Goal: Transaction & Acquisition: Purchase product/service

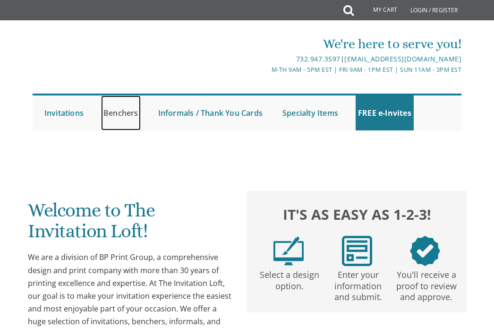
click at [119, 108] on link "Benchers" at bounding box center [121, 112] width 40 height 35
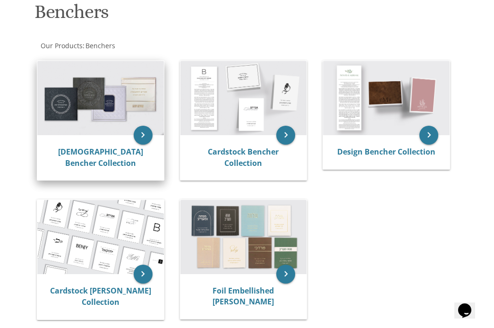
click at [86, 115] on img at bounding box center [100, 98] width 127 height 74
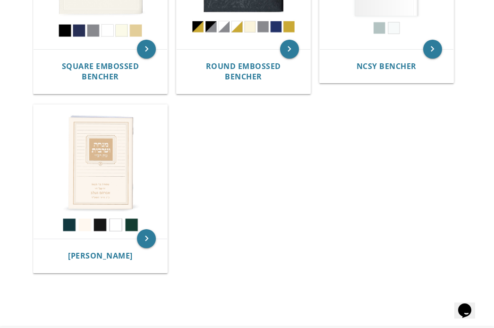
scroll to position [526, 0]
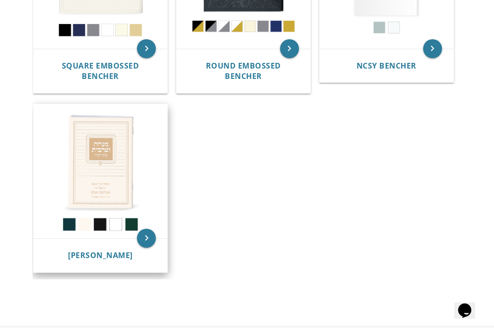
click at [94, 165] on img at bounding box center [101, 171] width 134 height 134
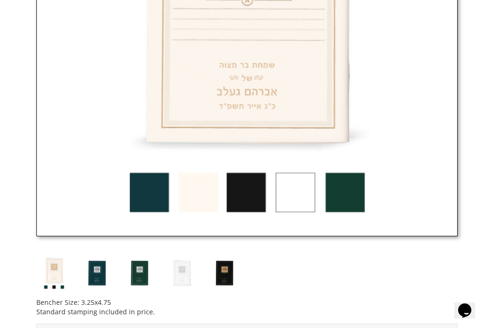
scroll to position [502, 0]
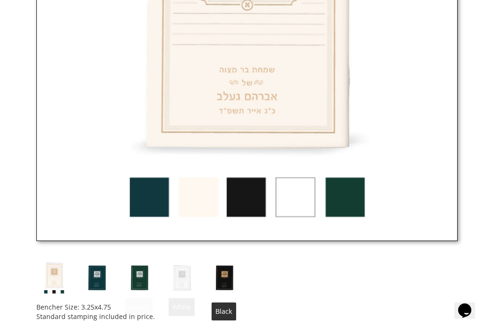
click at [227, 271] on img at bounding box center [223, 277] width 35 height 35
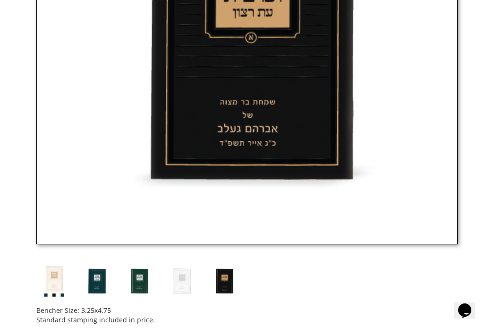
scroll to position [500, 0]
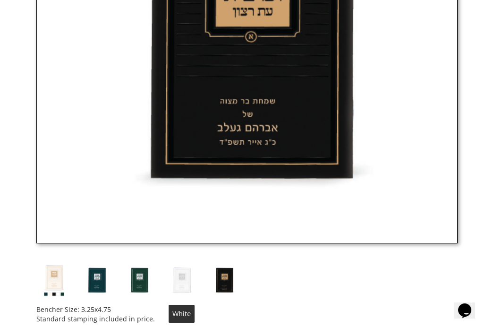
click at [175, 284] on img at bounding box center [181, 279] width 35 height 35
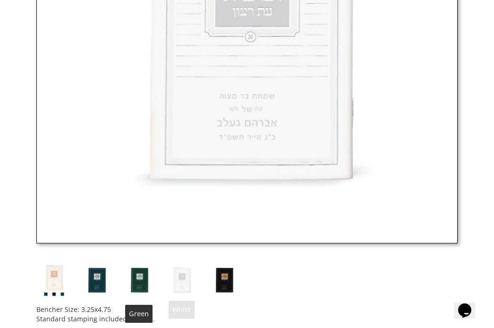
click at [143, 282] on img at bounding box center [138, 279] width 35 height 35
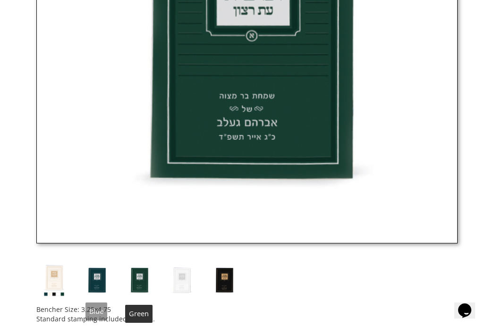
click at [104, 278] on img at bounding box center [96, 279] width 35 height 35
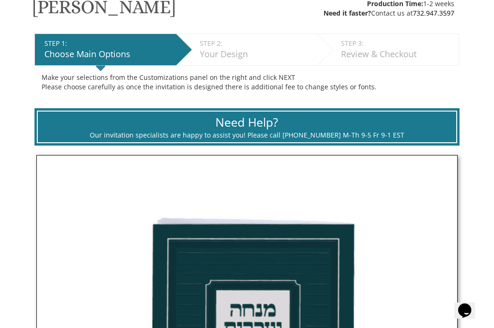
scroll to position [159, 0]
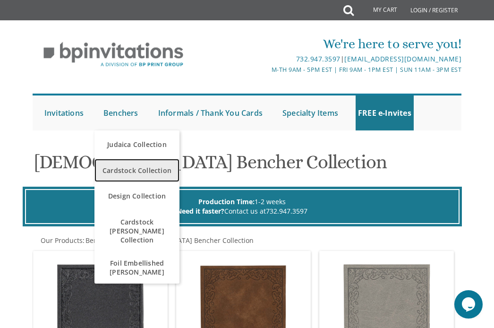
click at [119, 159] on link "Cardstock Collection" at bounding box center [136, 170] width 85 height 23
click at [120, 168] on span "Cardstock Collection" at bounding box center [137, 170] width 80 height 18
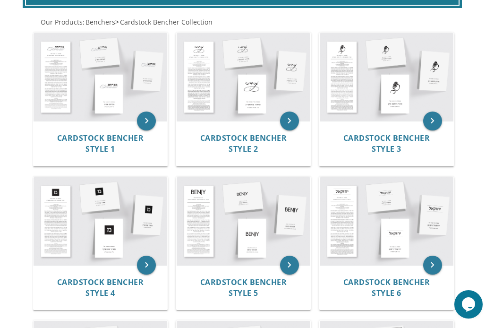
scroll to position [221, 0]
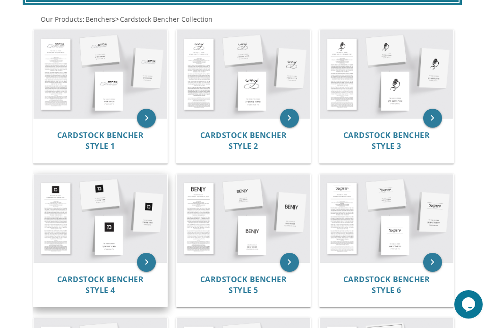
click at [75, 220] on img at bounding box center [101, 218] width 134 height 88
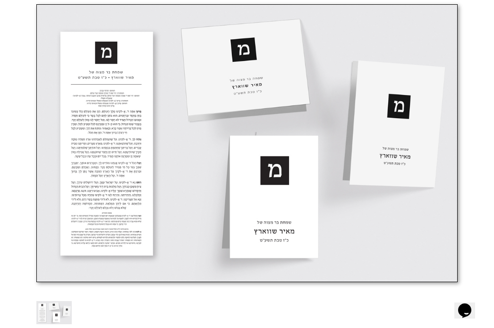
scroll to position [313, 0]
